Goal: Obtain resource: Download file/media

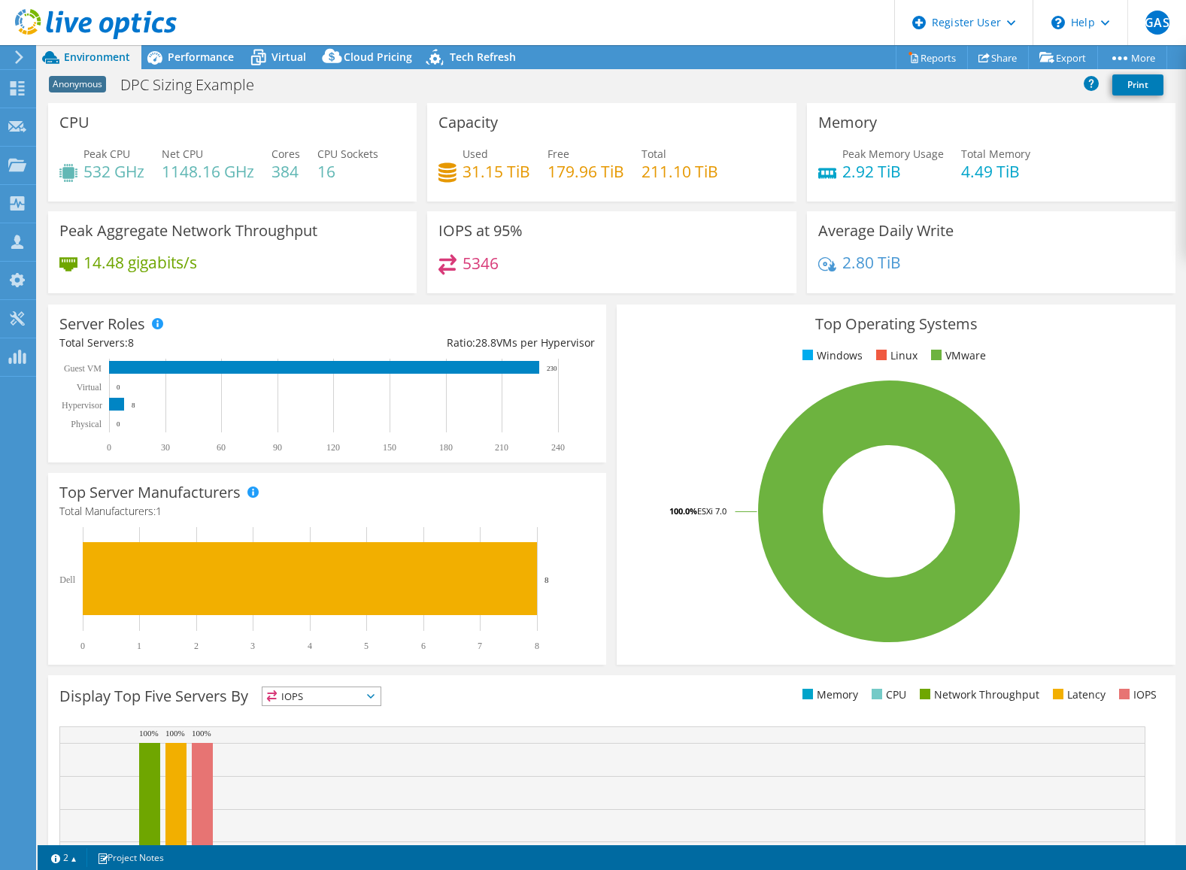
select select "USEast"
select select "USD"
click at [933, 54] on link "Reports" at bounding box center [932, 57] width 72 height 23
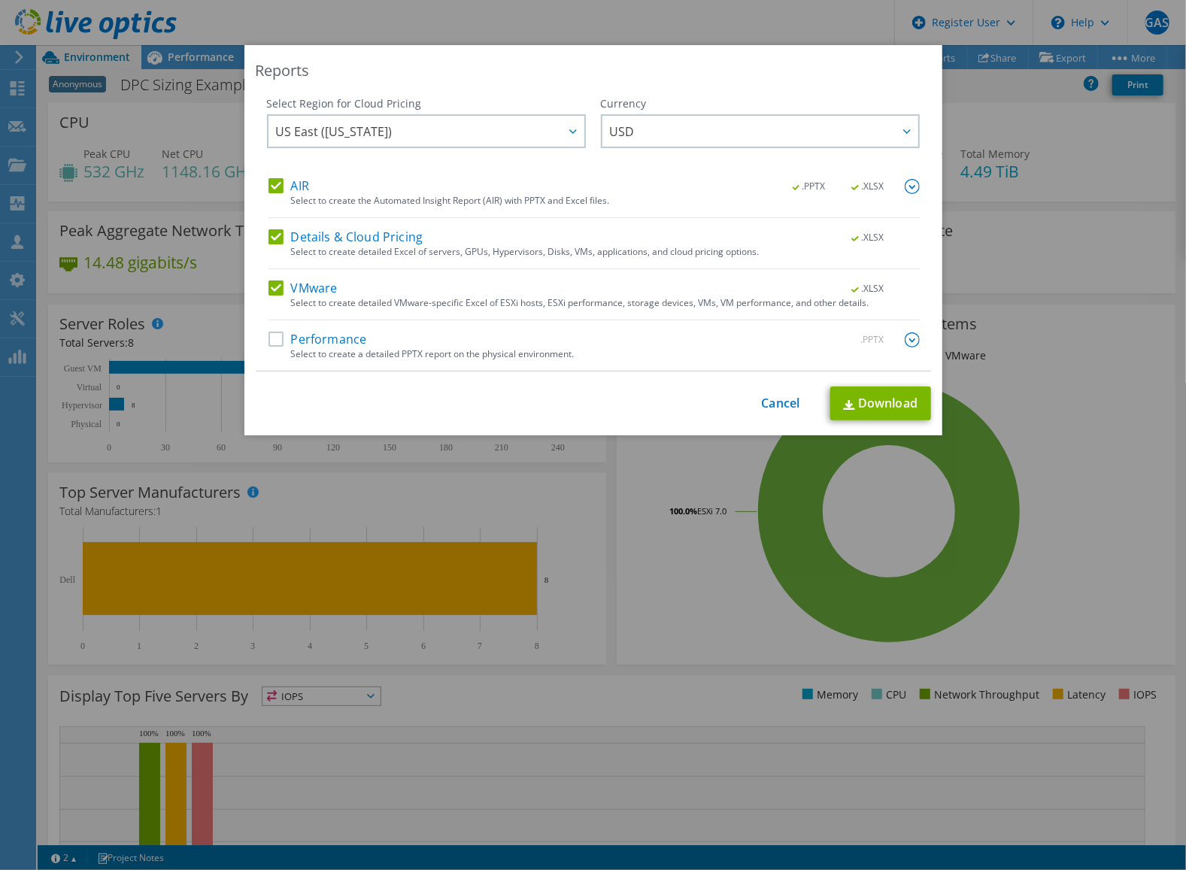
click at [914, 186] on div "Select Region for Cloud Pricing Asia Pacific ([GEOGRAPHIC_DATA]) [GEOGRAPHIC_DA…" at bounding box center [593, 234] width 675 height 276
click at [908, 182] on img at bounding box center [912, 186] width 15 height 15
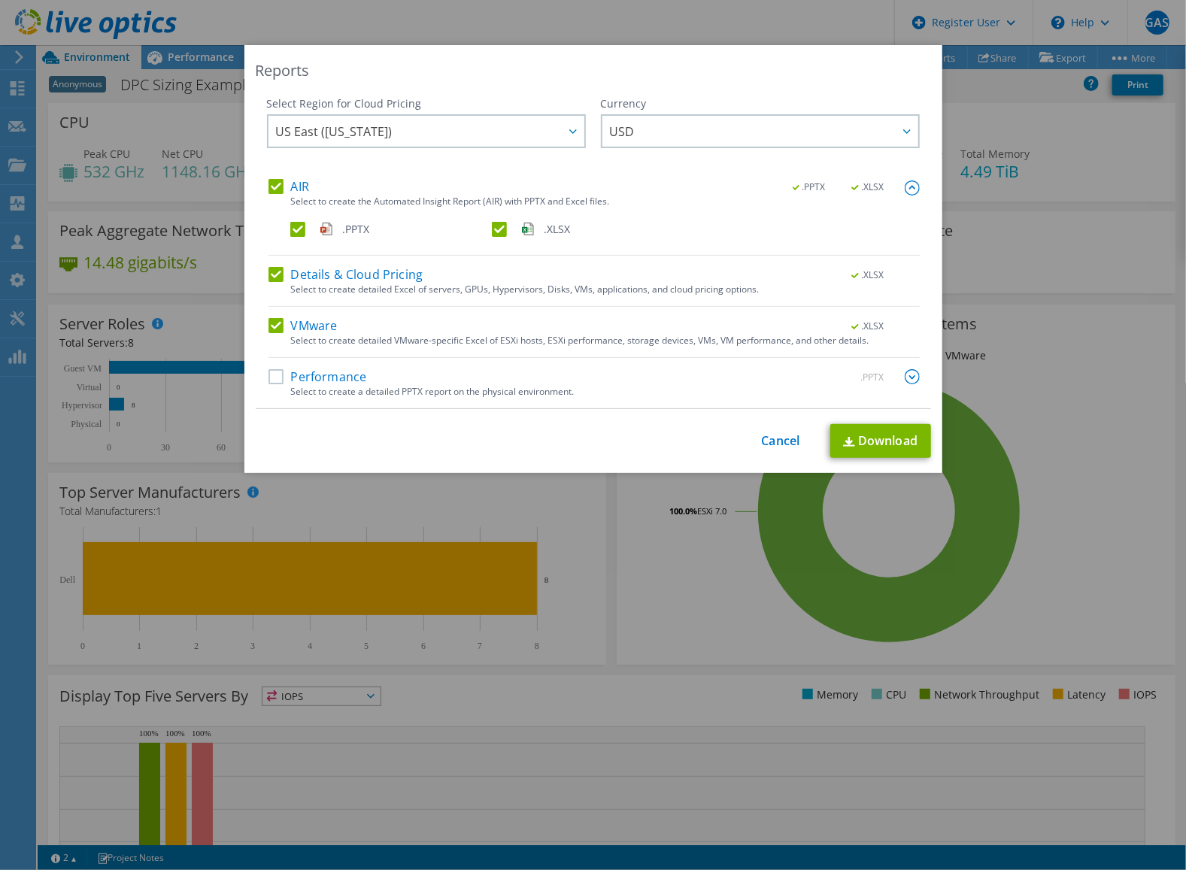
click at [493, 226] on label ".XLSX" at bounding box center [591, 229] width 199 height 15
click at [0, 0] on input ".XLSX" at bounding box center [0, 0] width 0 height 0
click at [780, 434] on link "Cancel" at bounding box center [781, 441] width 38 height 14
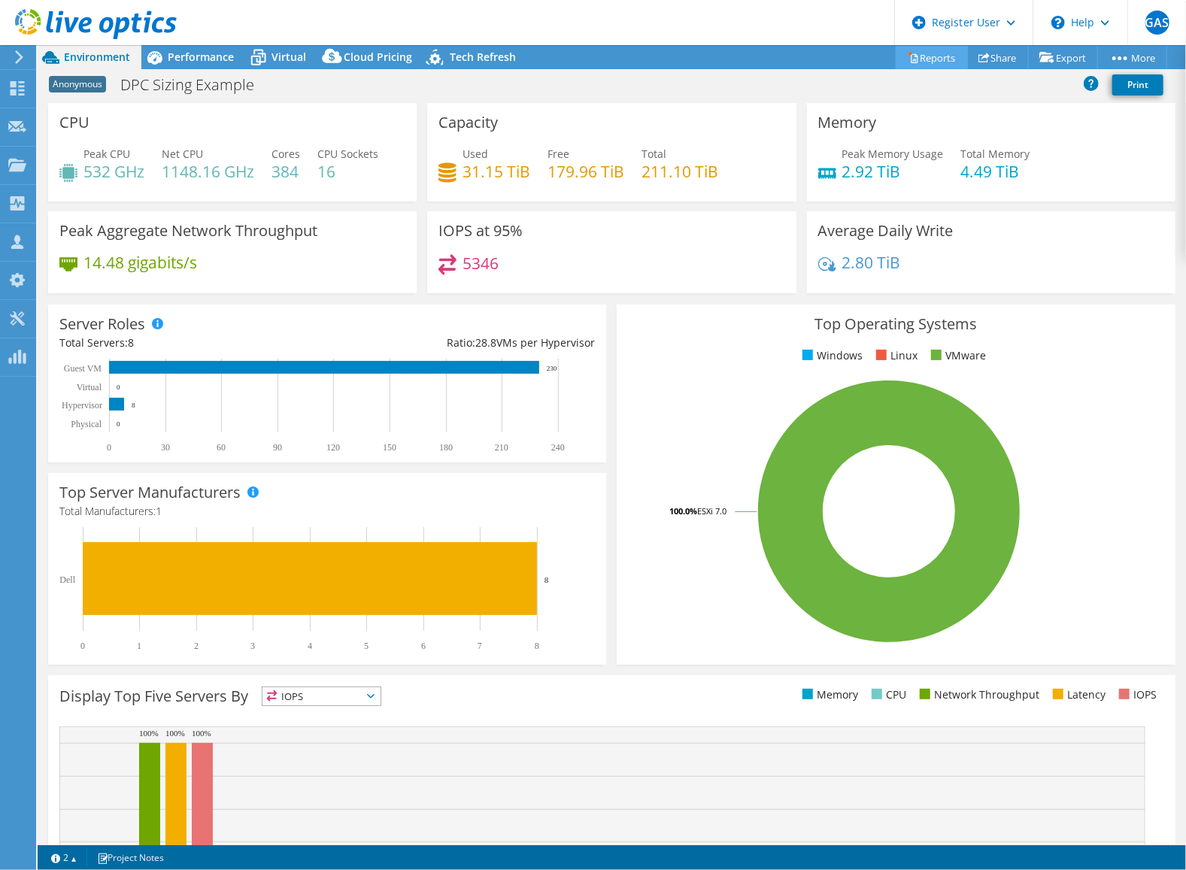
click at [926, 51] on link "Reports" at bounding box center [932, 57] width 72 height 23
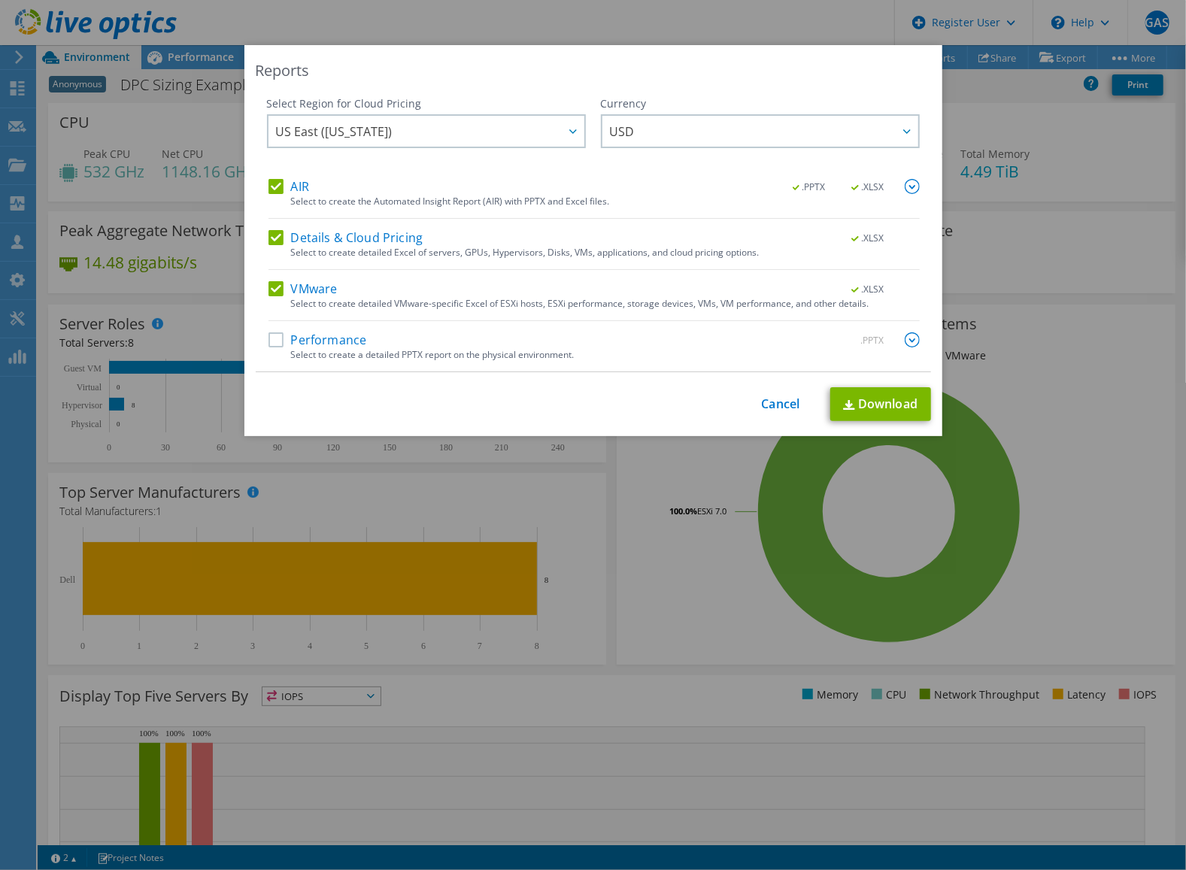
click at [905, 185] on img at bounding box center [912, 186] width 15 height 15
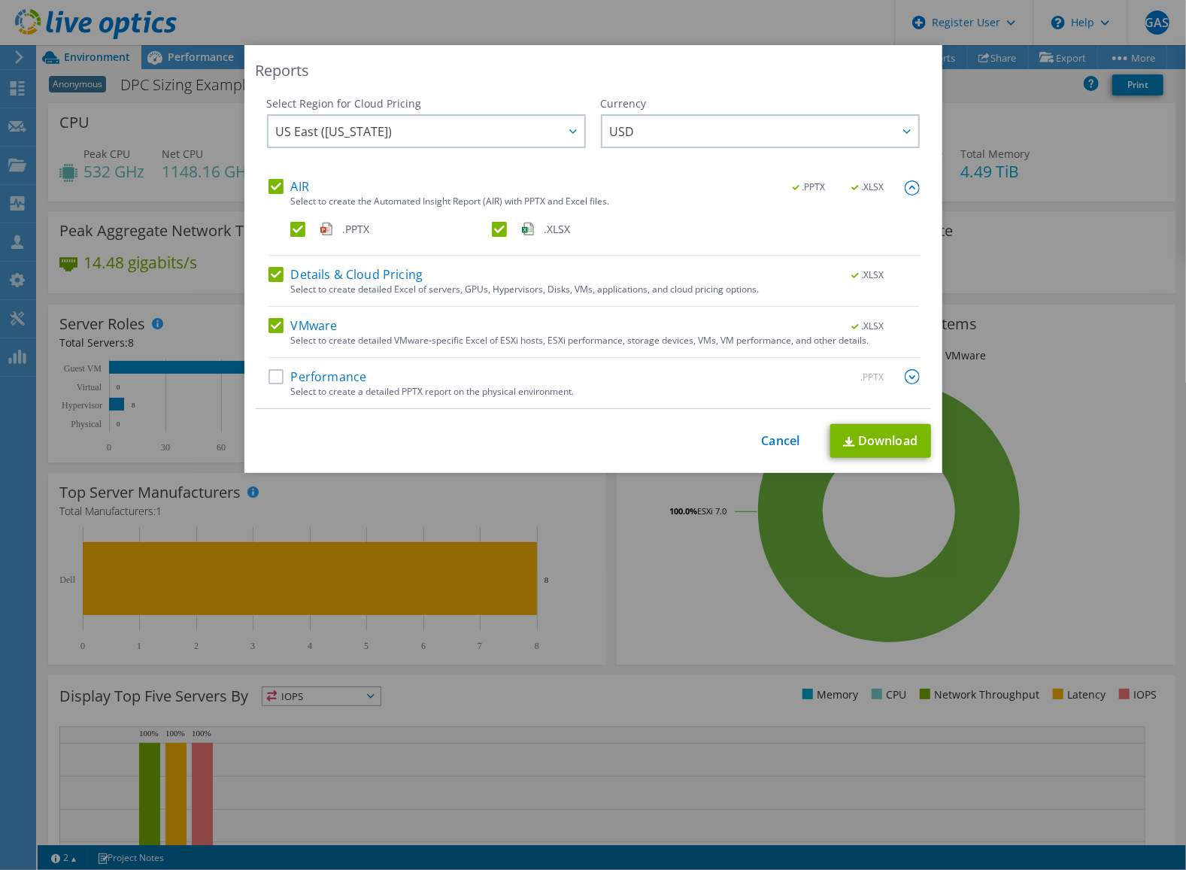
click at [905, 188] on img at bounding box center [912, 187] width 15 height 15
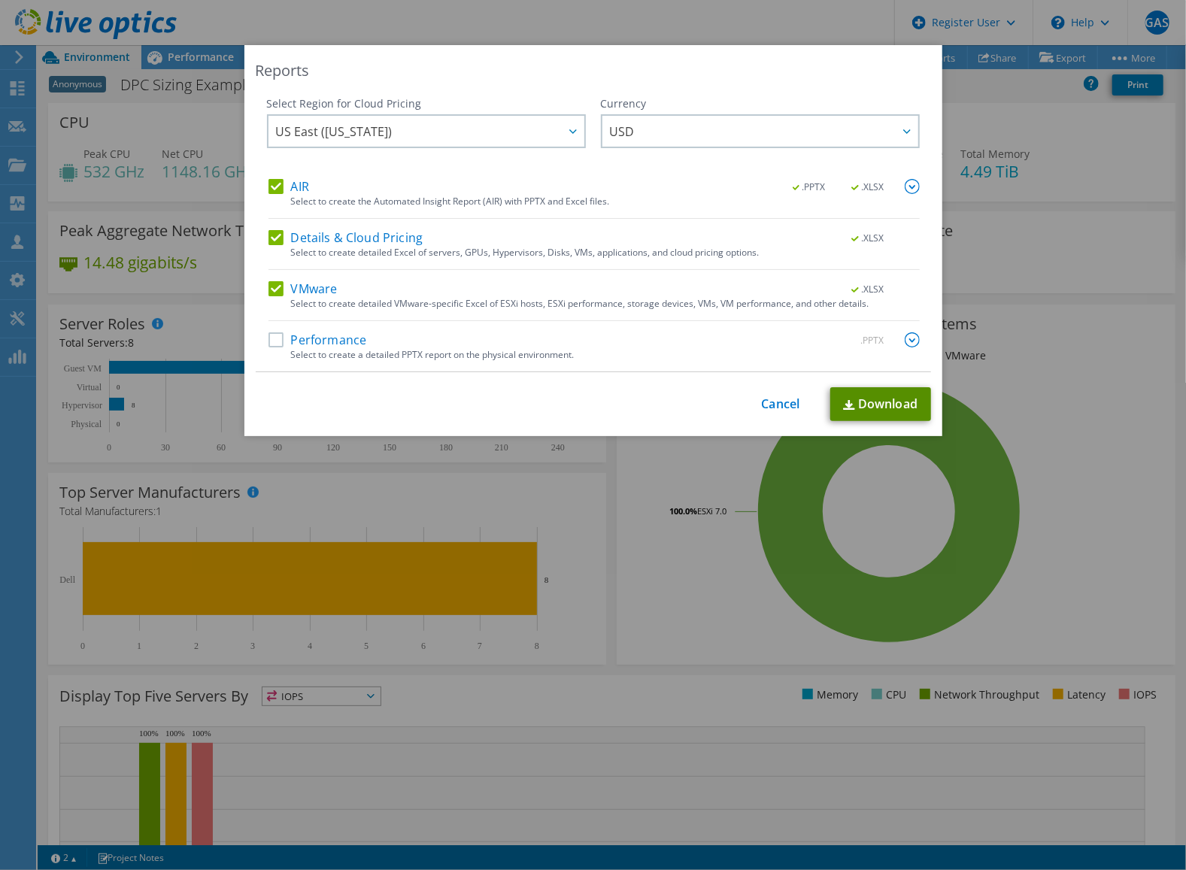
click at [890, 408] on link "Download" at bounding box center [880, 404] width 101 height 34
click at [785, 402] on link "Cancel" at bounding box center [781, 404] width 38 height 14
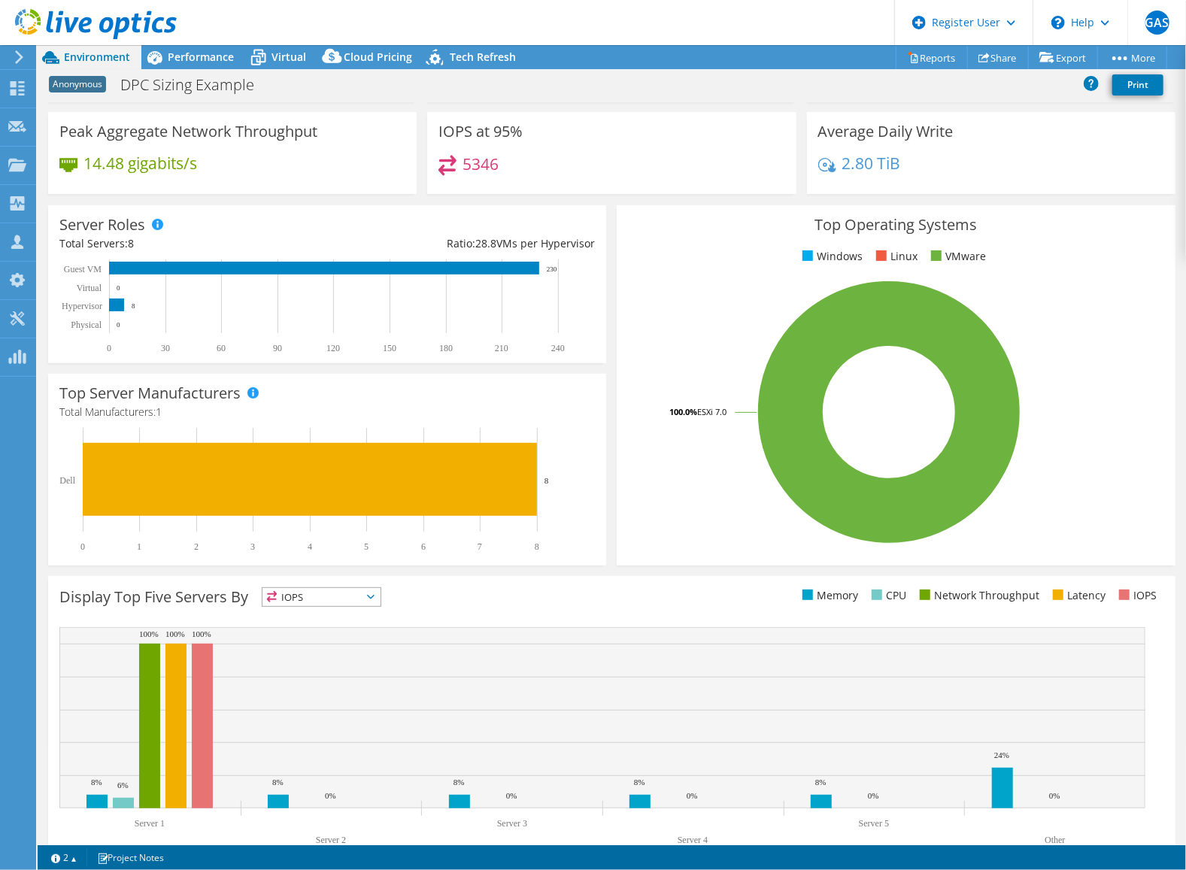
scroll to position [133, 0]
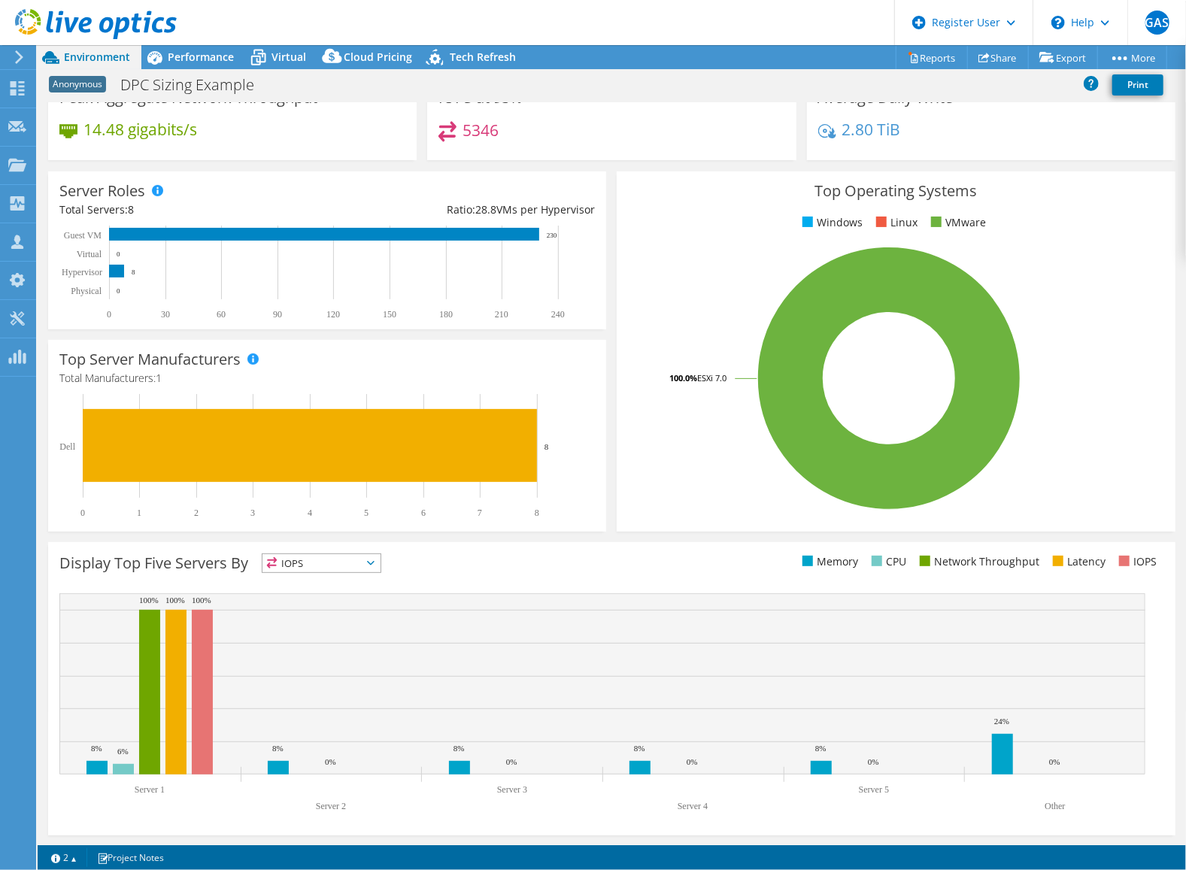
click at [373, 561] on icon at bounding box center [371, 563] width 8 height 5
click at [308, 645] on li "Network Throughput" at bounding box center [321, 645] width 118 height 21
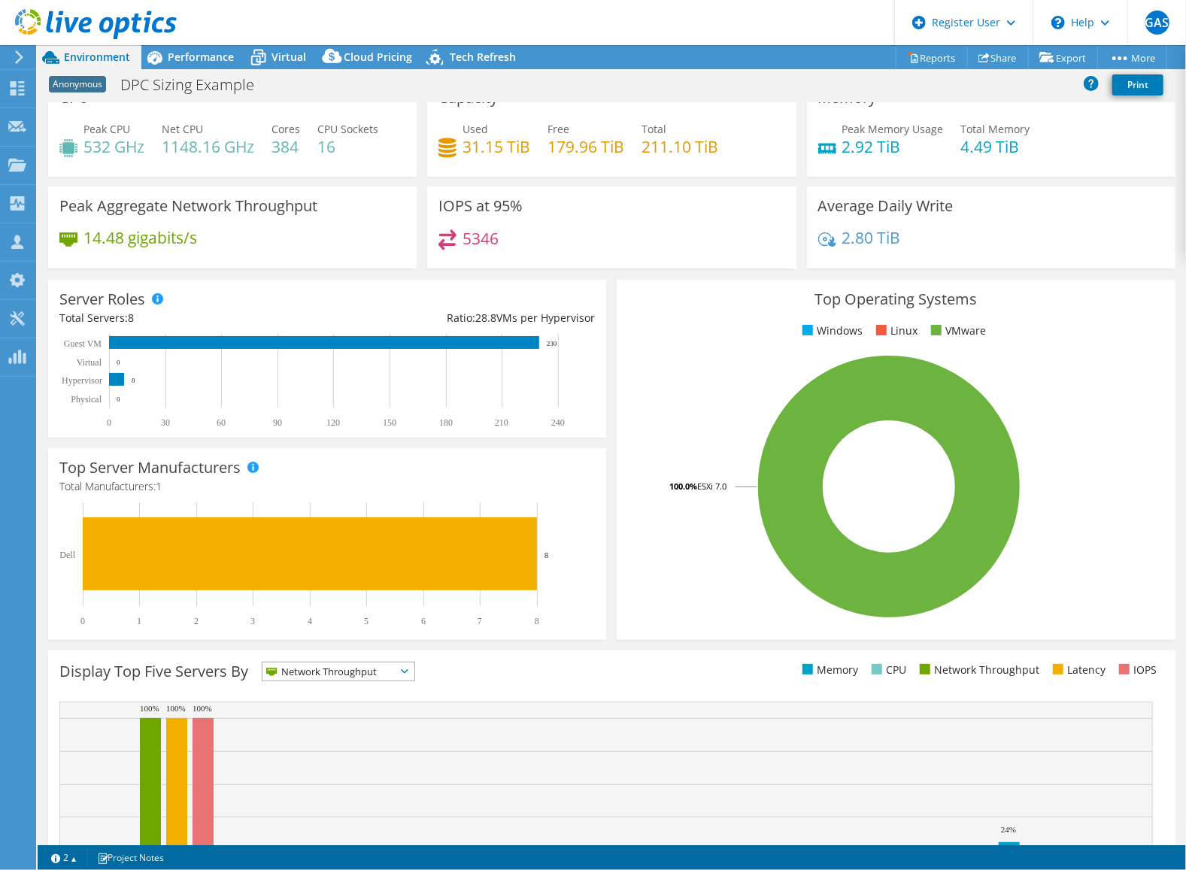
scroll to position [0, 0]
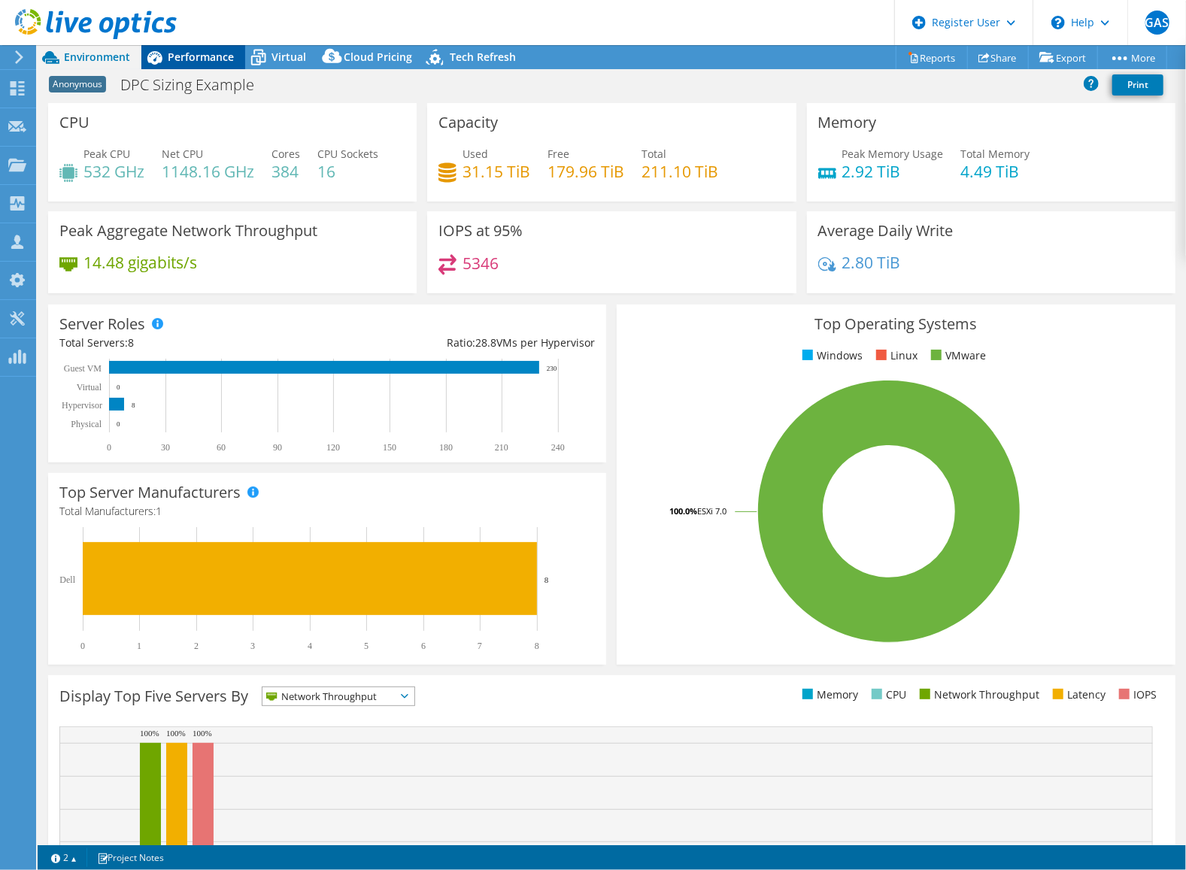
click at [202, 61] on span "Performance" at bounding box center [201, 57] width 66 height 14
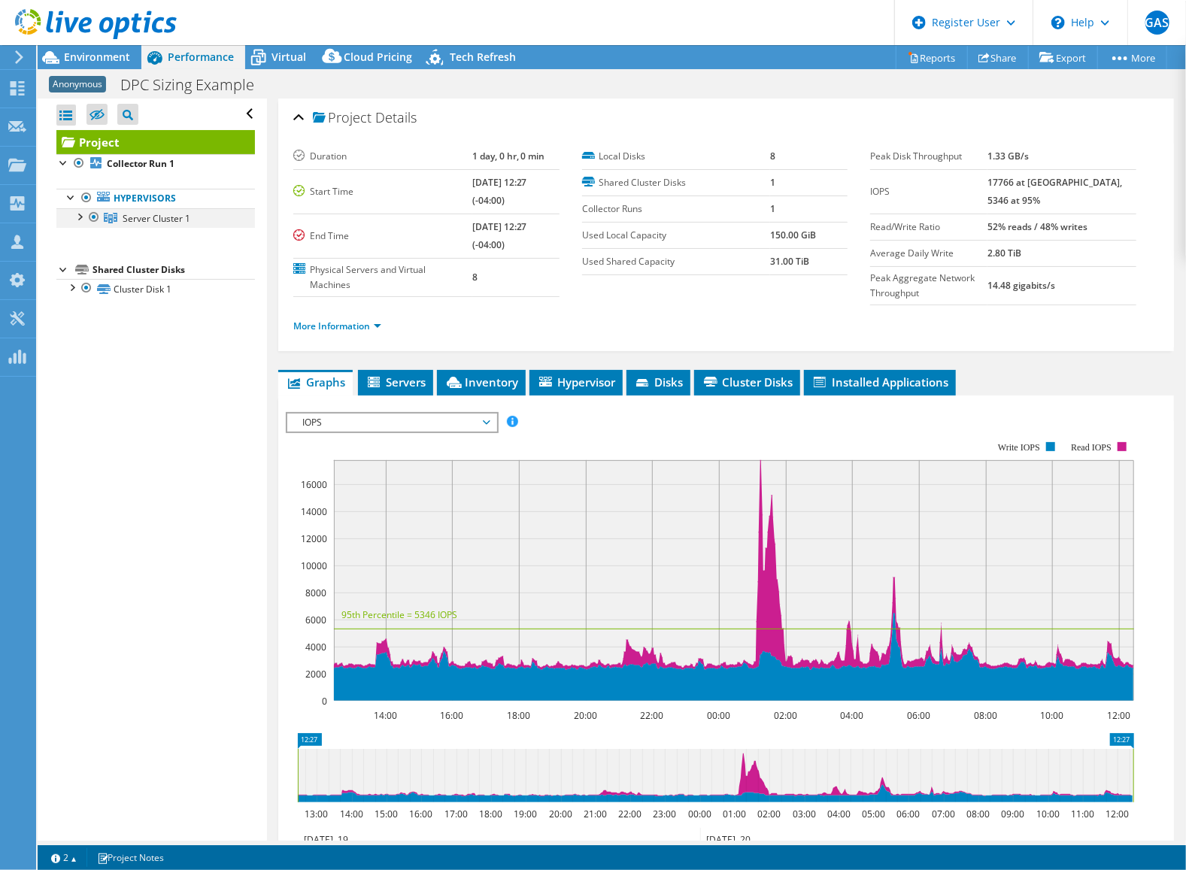
click at [80, 215] on div at bounding box center [78, 215] width 15 height 15
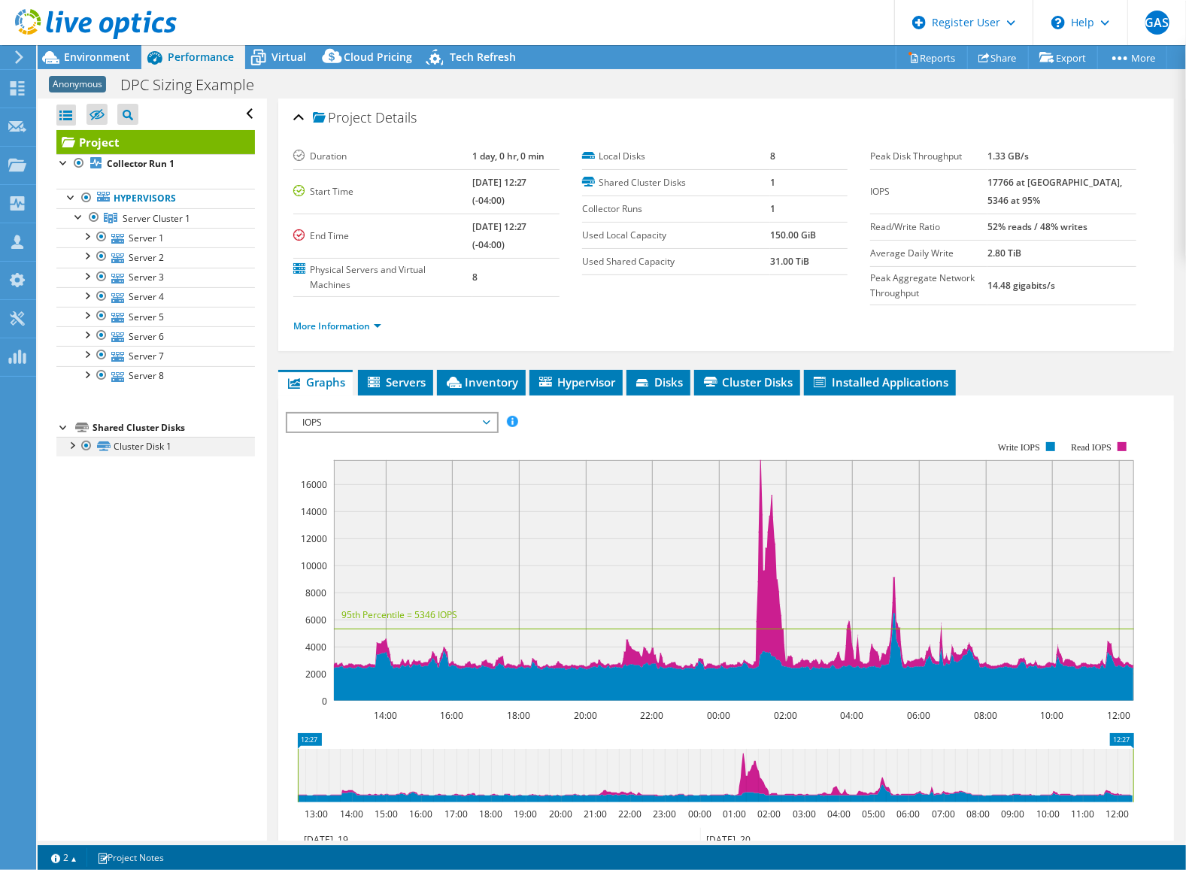
click at [71, 444] on div at bounding box center [71, 444] width 15 height 15
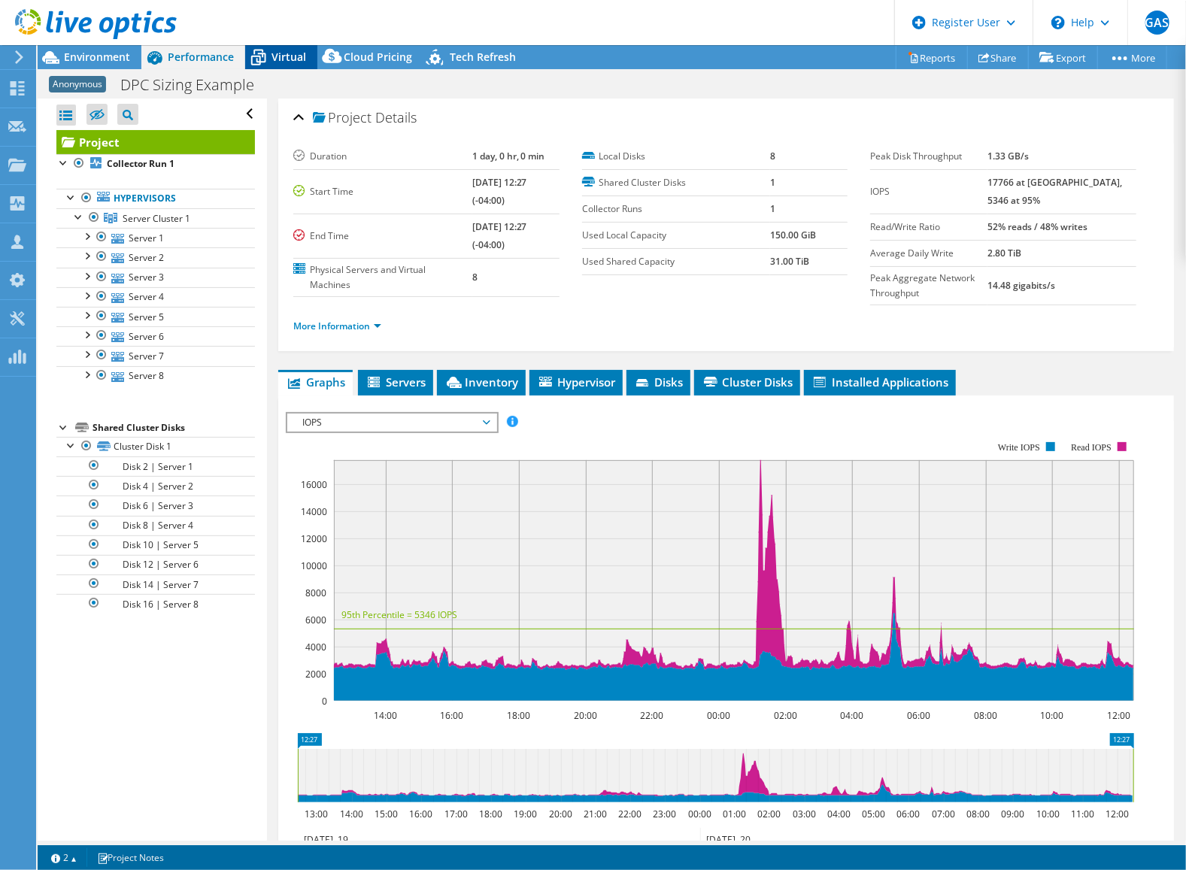
click at [292, 59] on span "Virtual" at bounding box center [288, 57] width 35 height 14
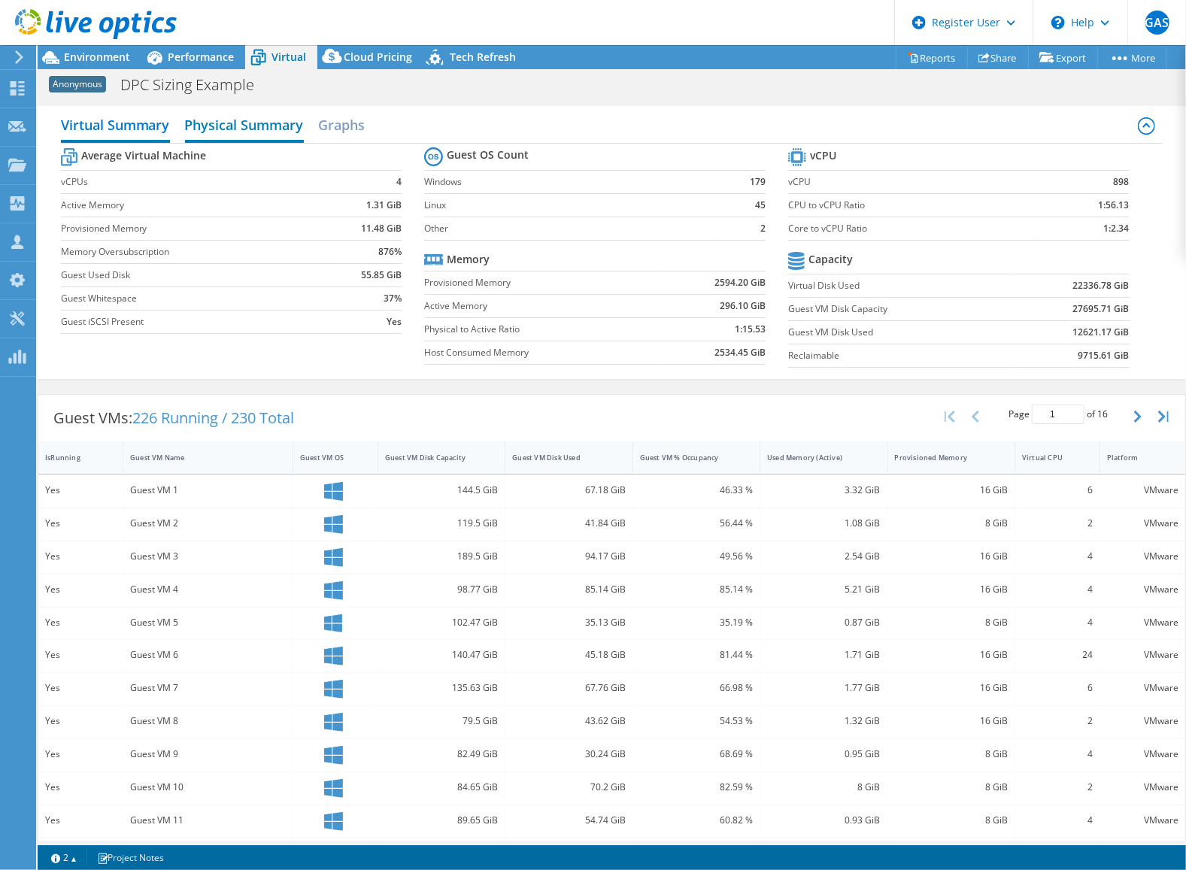
click at [262, 127] on h2 "Physical Summary" at bounding box center [244, 126] width 119 height 33
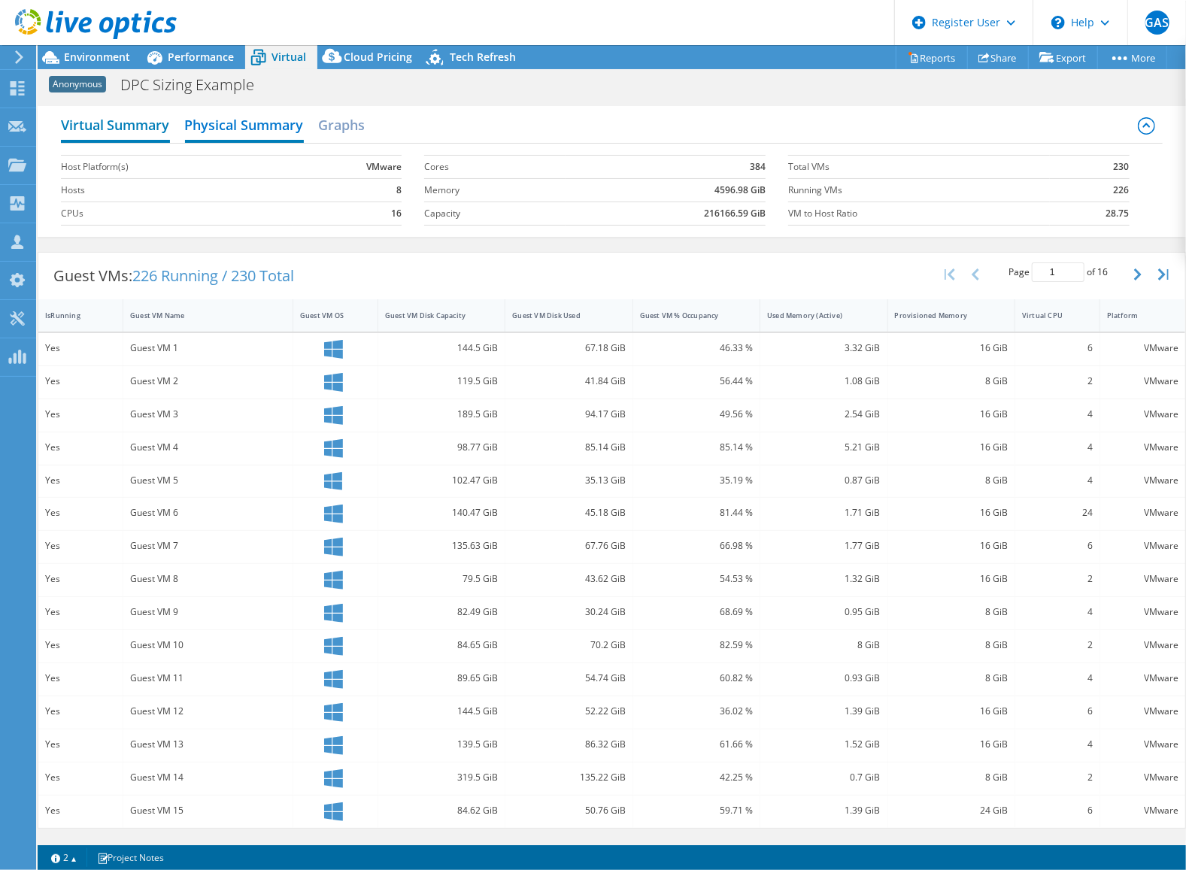
click at [123, 129] on h2 "Virtual Summary" at bounding box center [115, 126] width 109 height 33
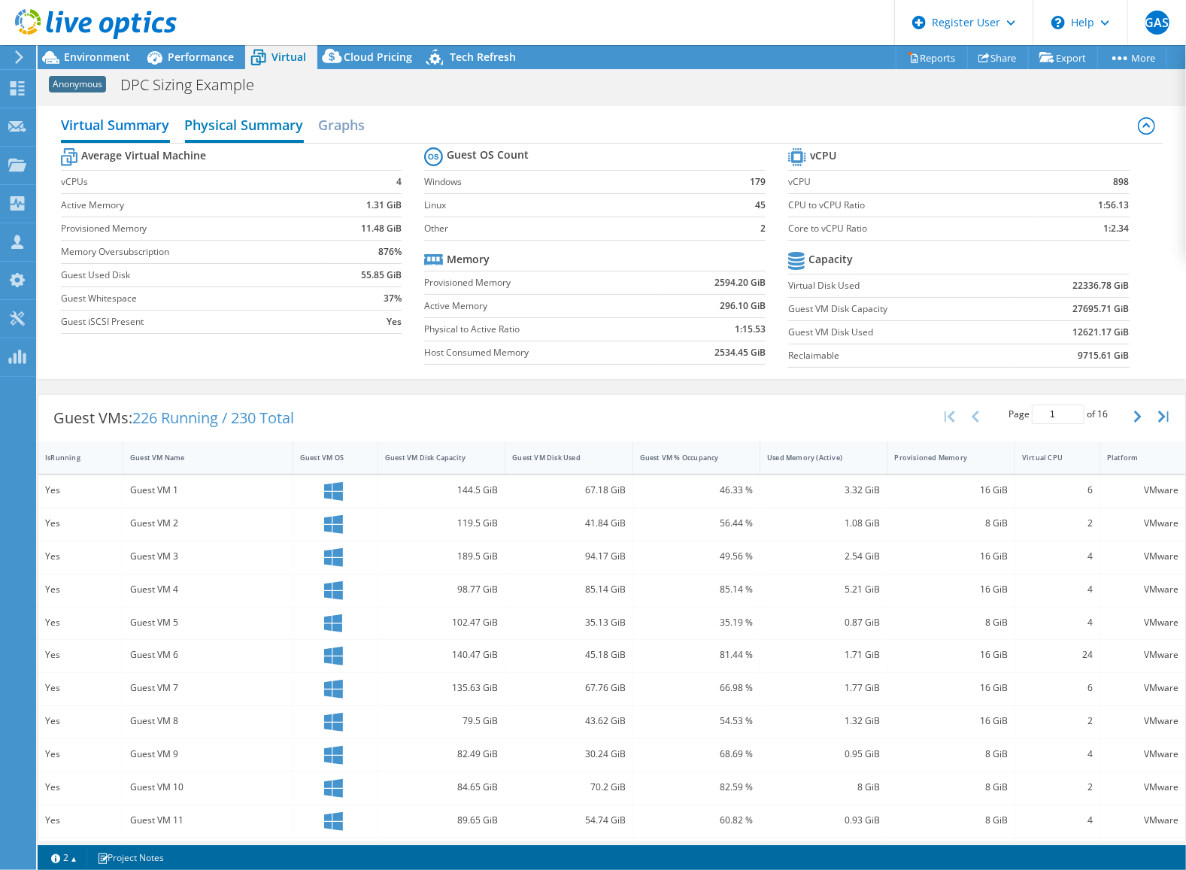
click at [244, 127] on h2 "Physical Summary" at bounding box center [244, 126] width 119 height 33
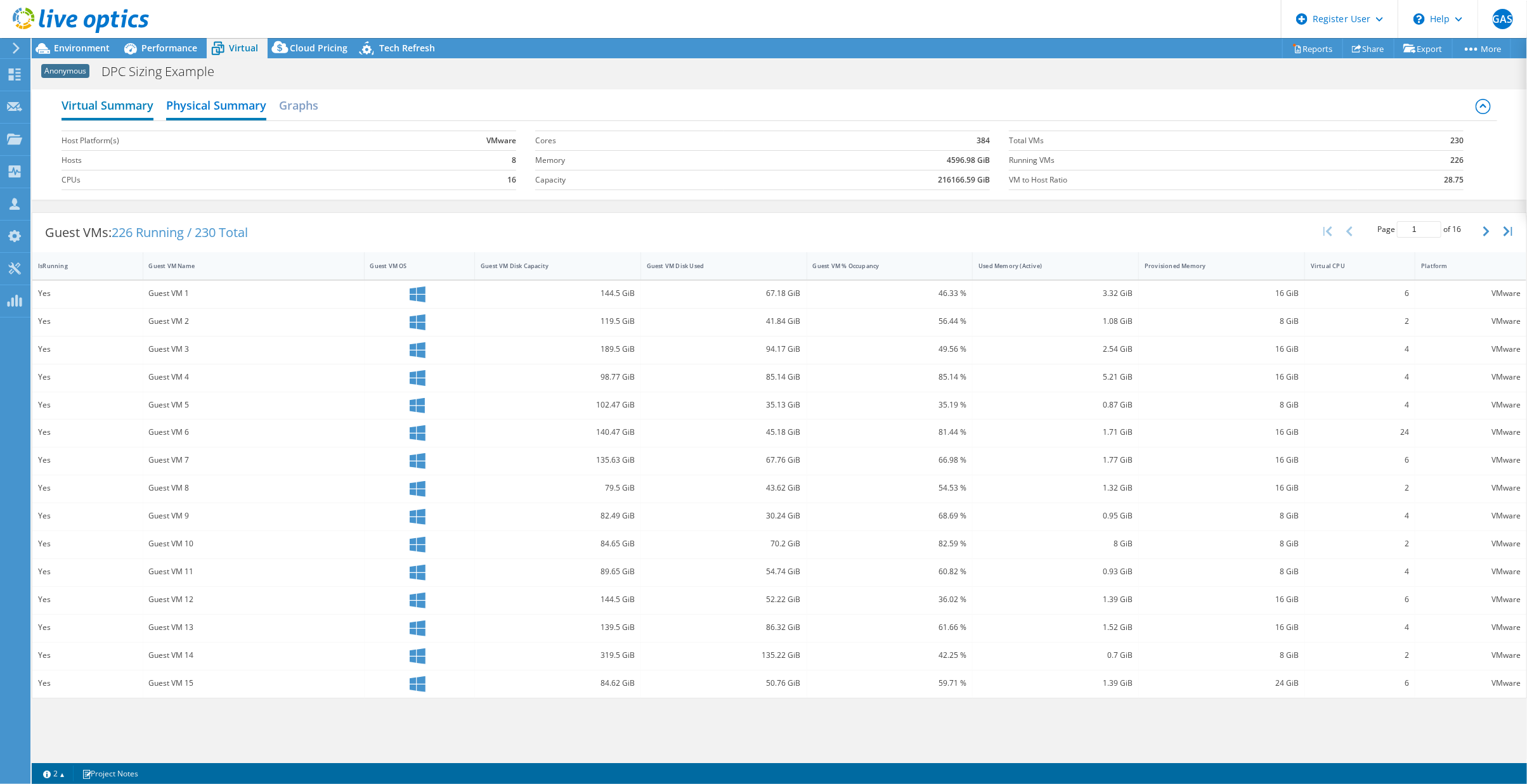
click at [119, 103] on h2 "Virtual Summary" at bounding box center [107, 106] width 92 height 28
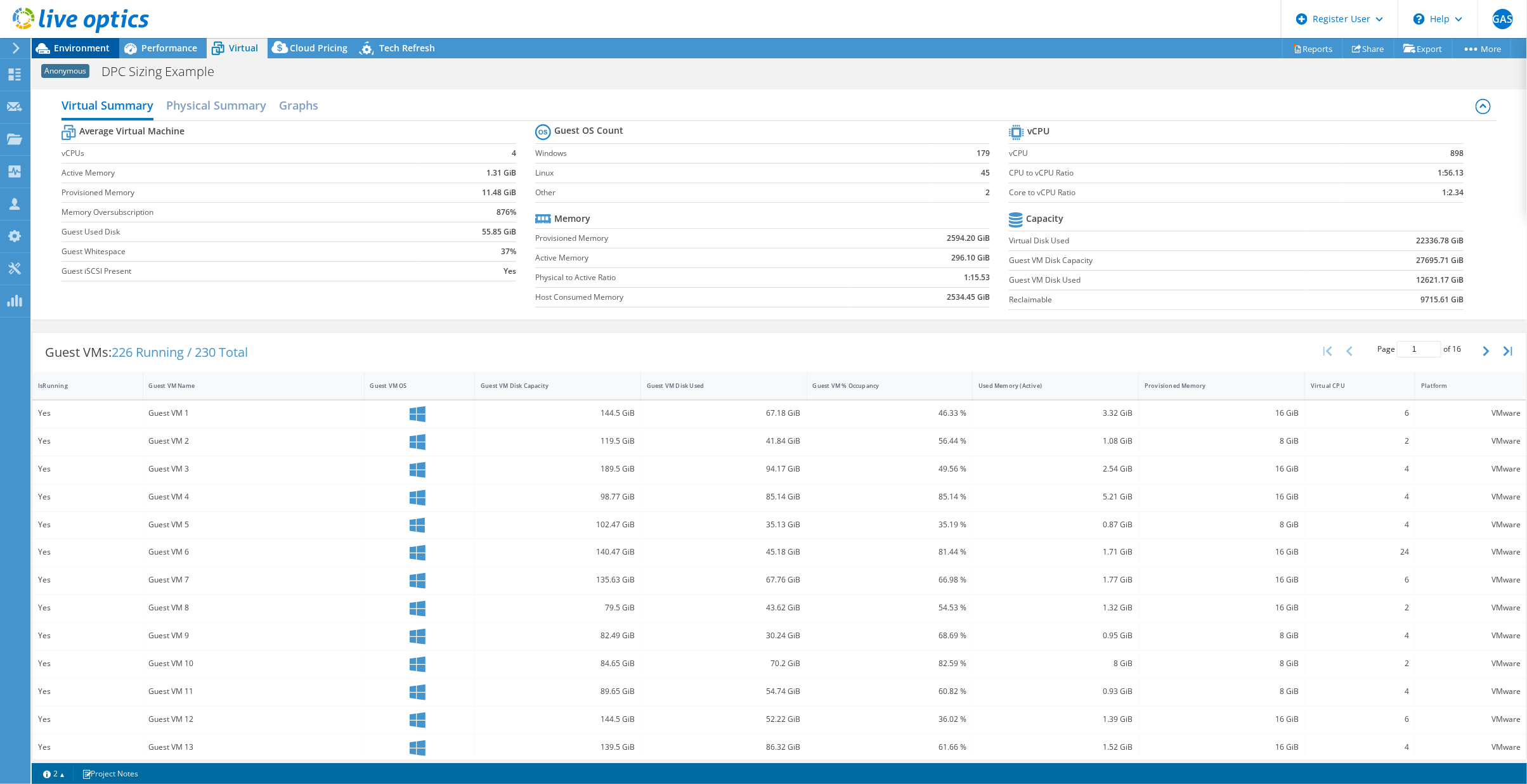
click at [82, 50] on span "Environment" at bounding box center [82, 48] width 56 height 12
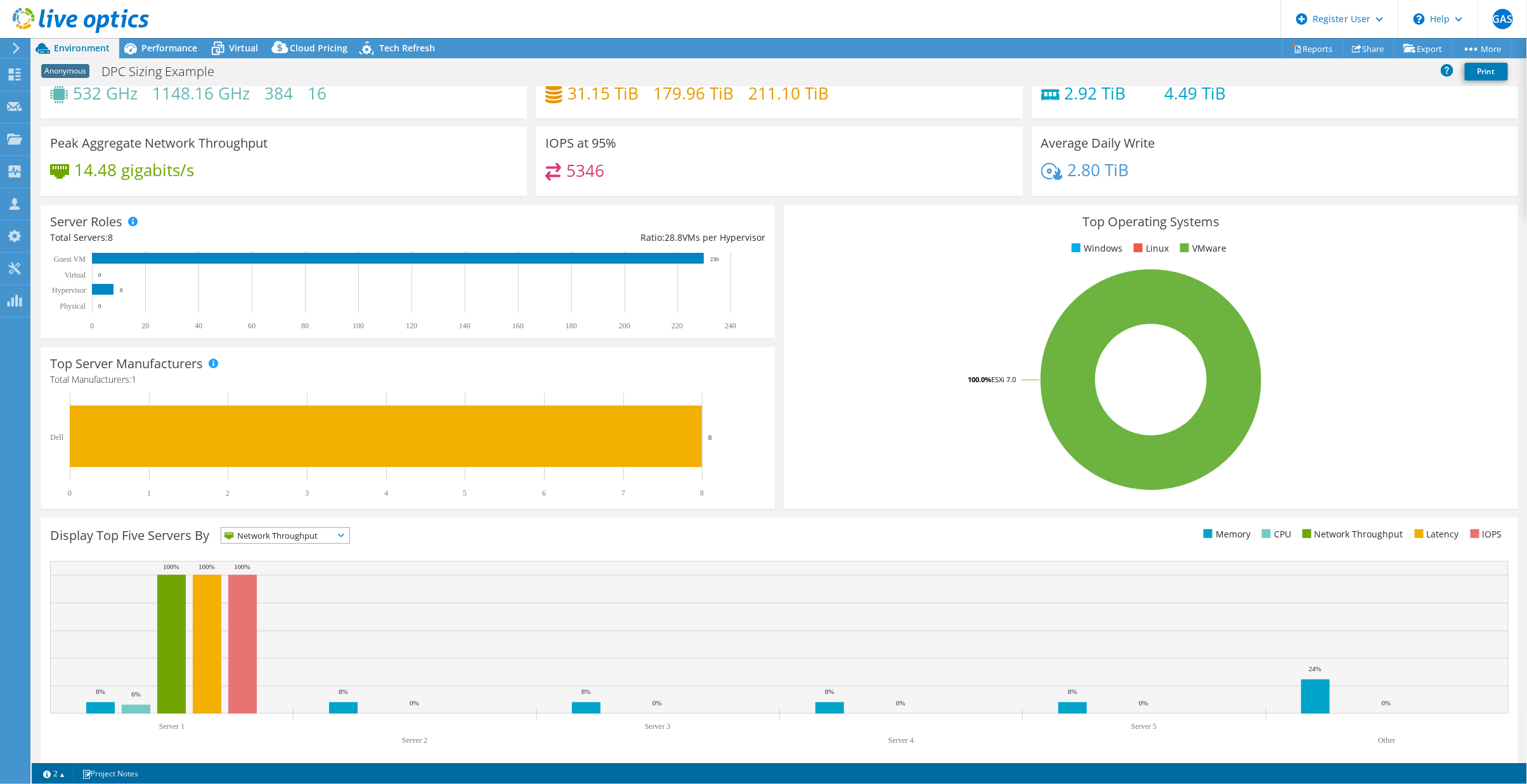
scroll to position [62, 0]
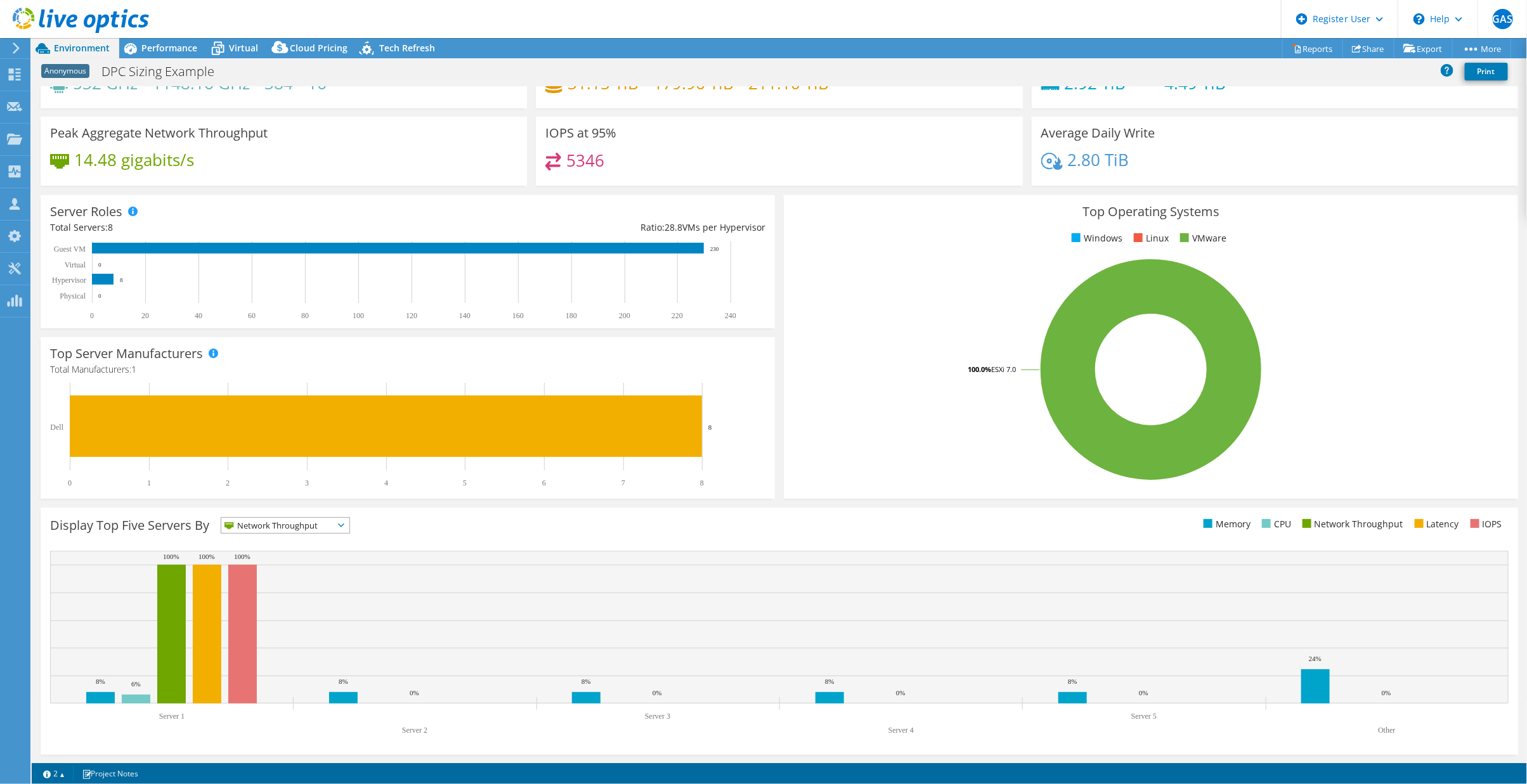
click at [344, 526] on icon at bounding box center [341, 525] width 7 height 4
click at [269, 577] on li "CPU" at bounding box center [285, 577] width 128 height 18
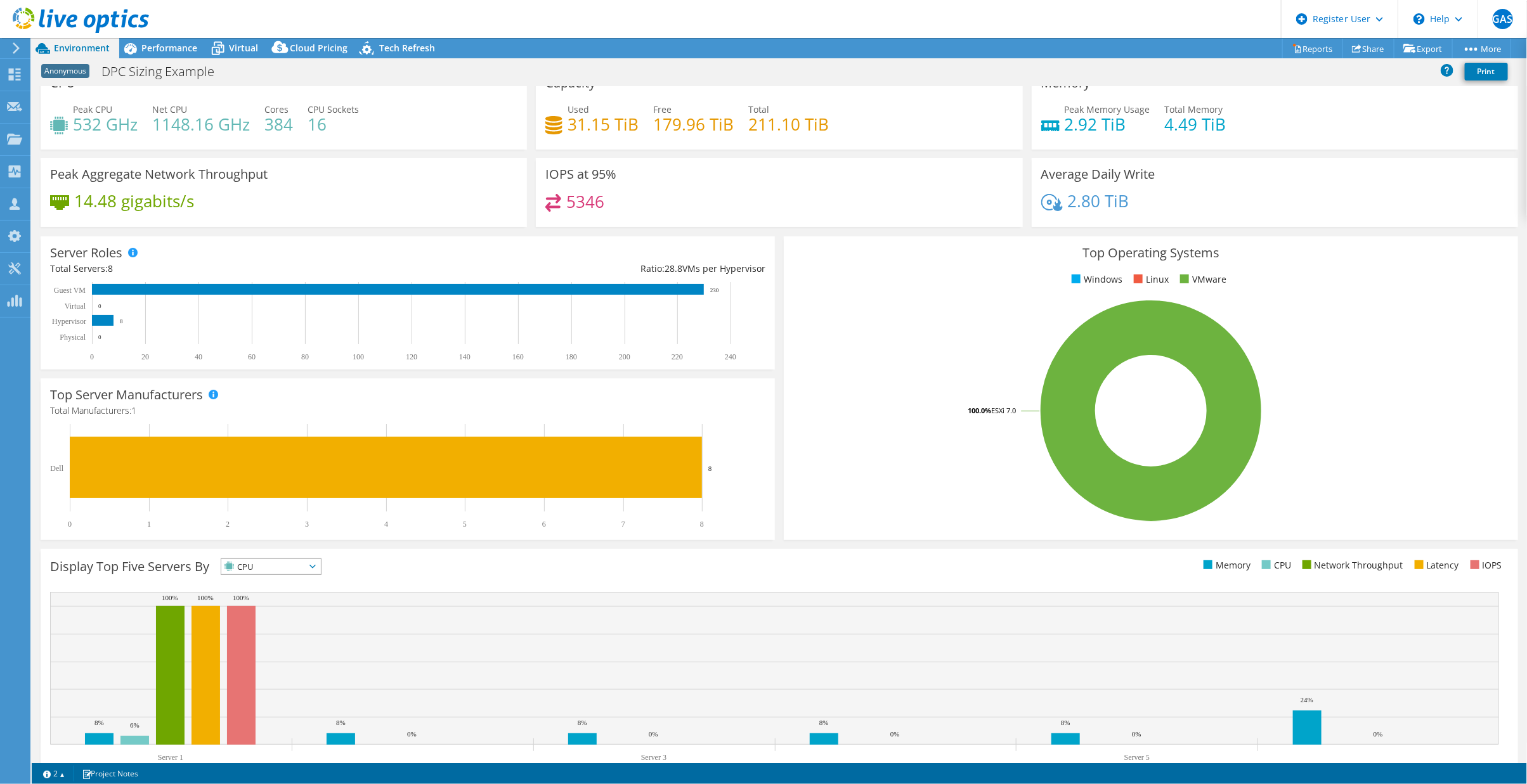
scroll to position [0, 0]
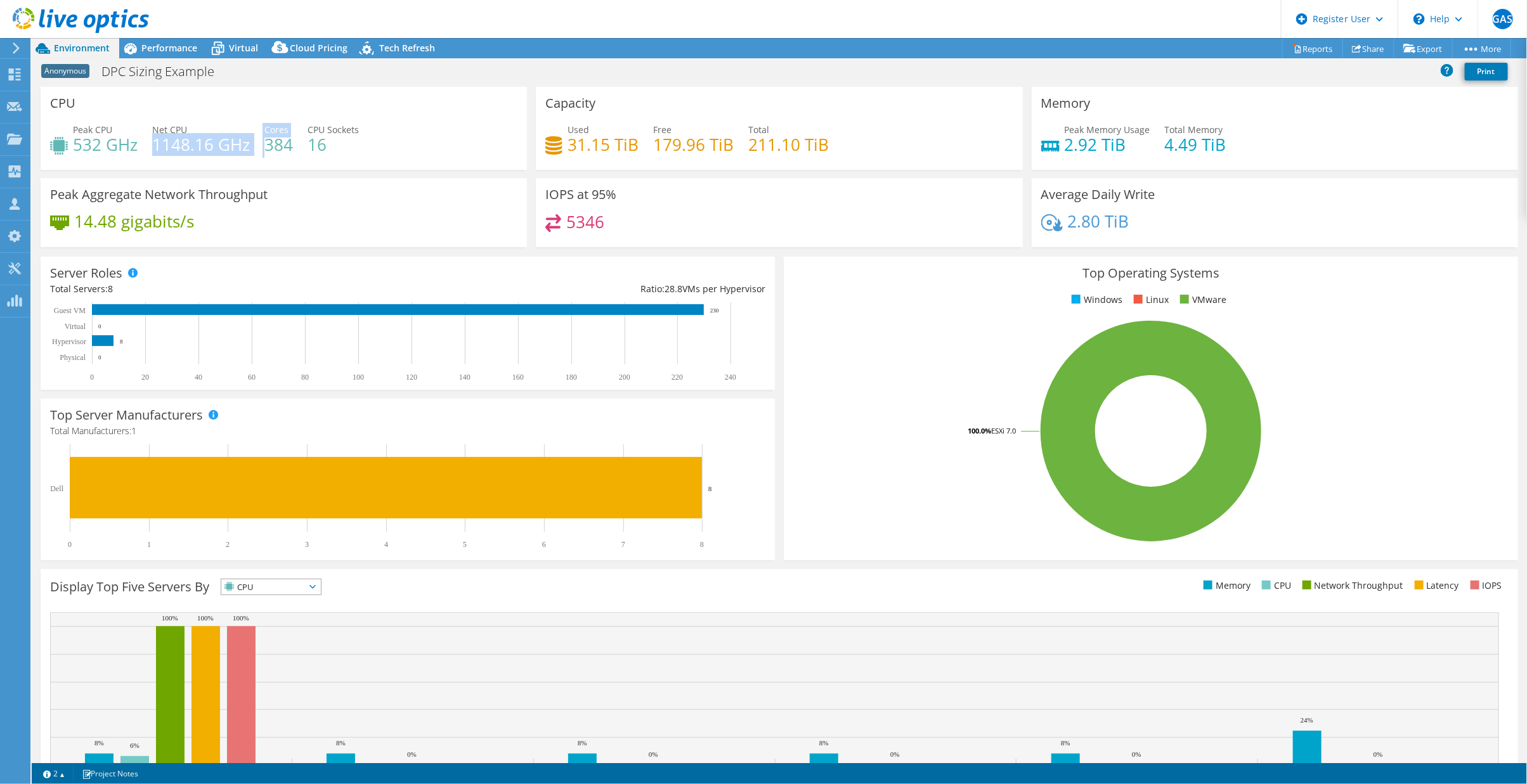
drag, startPoint x: 155, startPoint y: 144, endPoint x: 265, endPoint y: 143, distance: 110.0
click at [265, 143] on div "Peak CPU 532 GHz Net CPU 1148.16 GHz Cores 384 CPU Sockets 16" at bounding box center [283, 143] width 467 height 41
click at [160, 50] on span "Performance" at bounding box center [169, 48] width 56 height 12
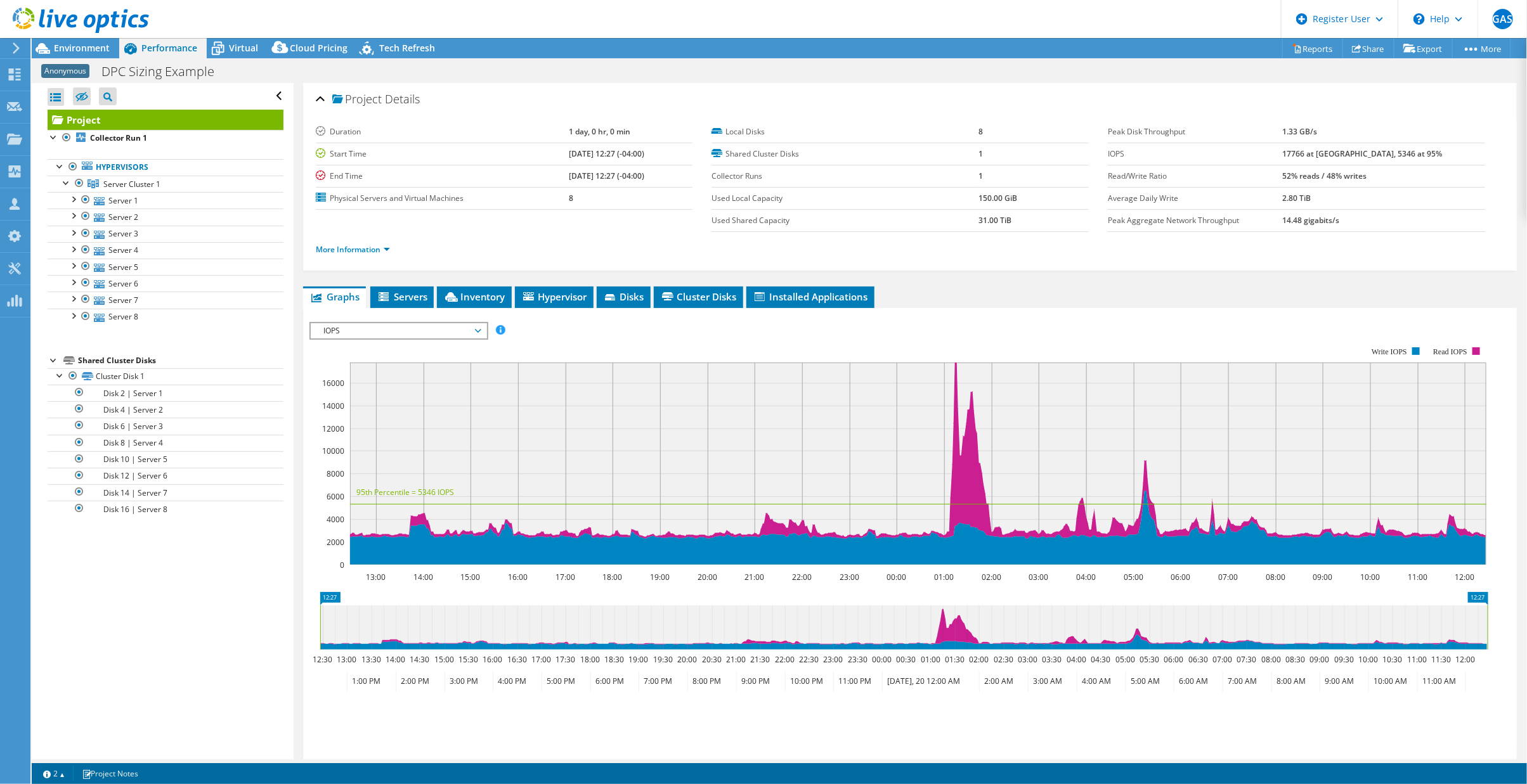
click at [480, 327] on span "IOPS" at bounding box center [398, 331] width 163 height 15
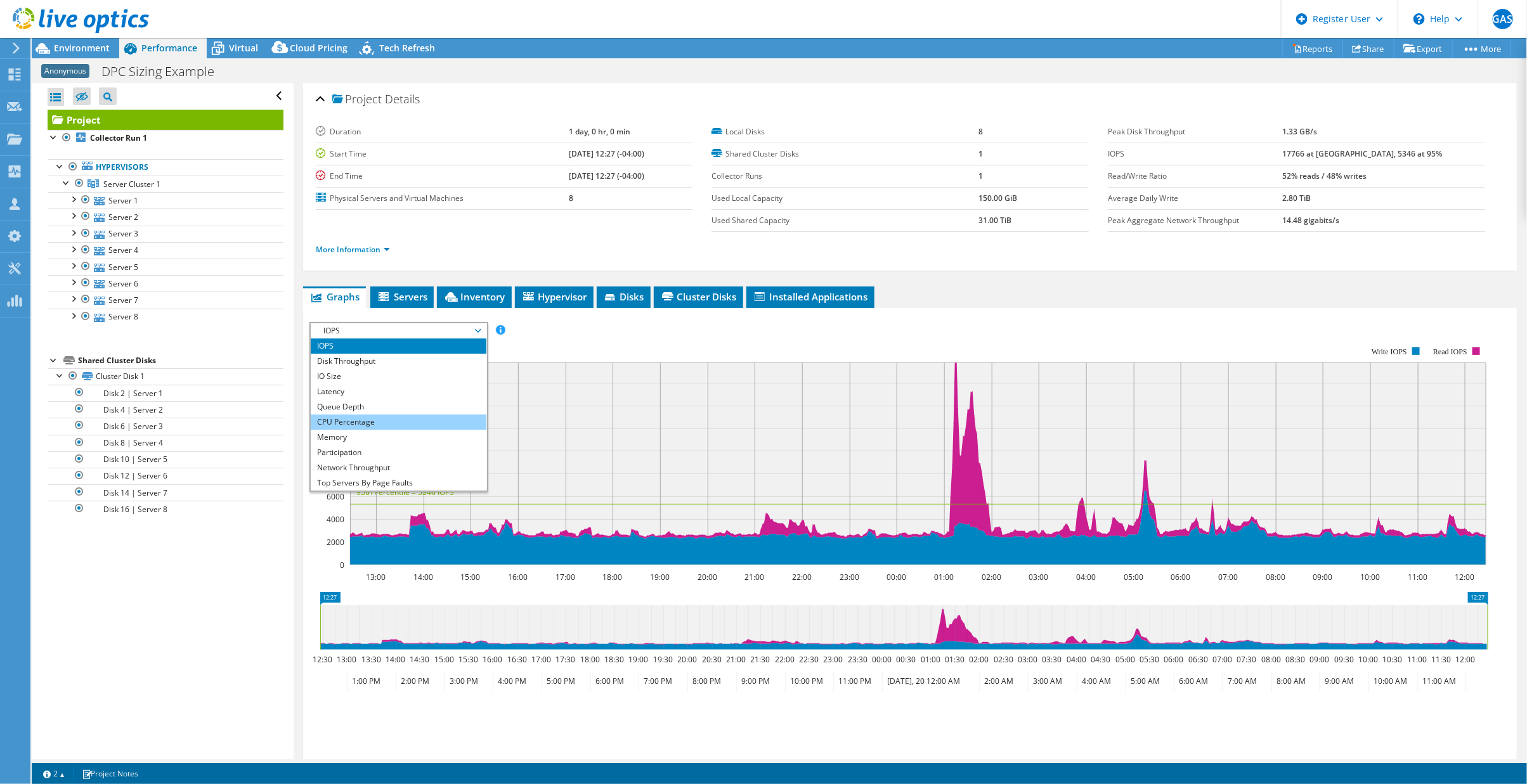
click at [369, 415] on li "CPU Percentage" at bounding box center [398, 422] width 175 height 15
